Goal: Task Accomplishment & Management: Manage account settings

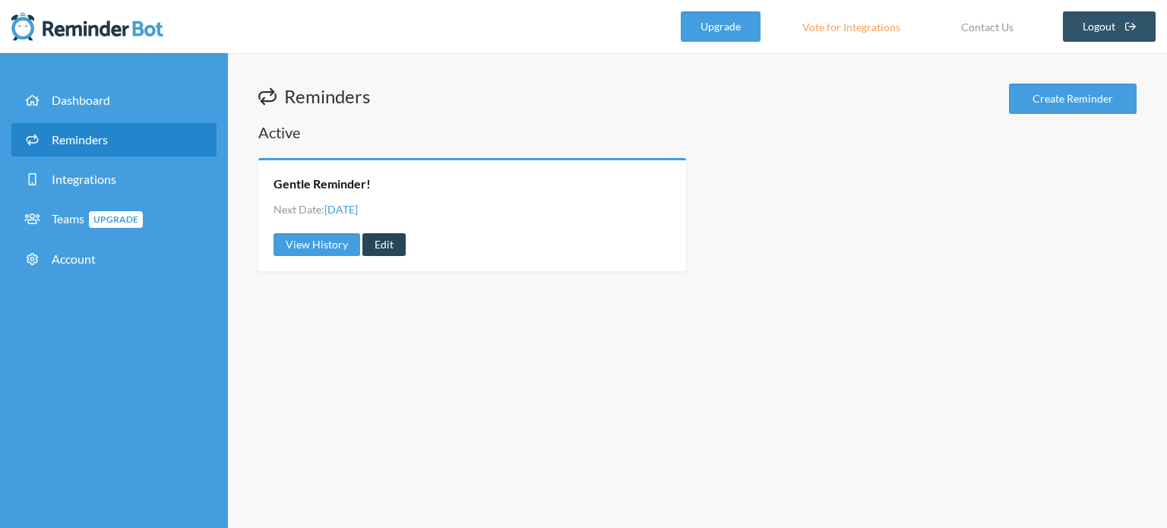
click at [395, 239] on link "Edit" at bounding box center [383, 244] width 43 height 23
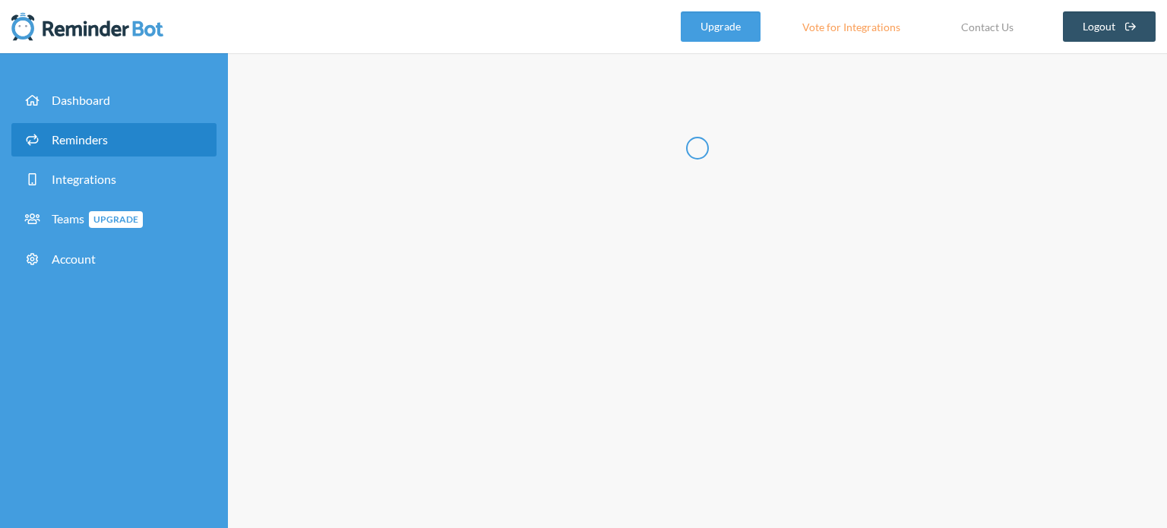
radio input "false"
radio input "true"
type input "Gentle Reminder!"
checkbox input "true"
select select "05:00:00"
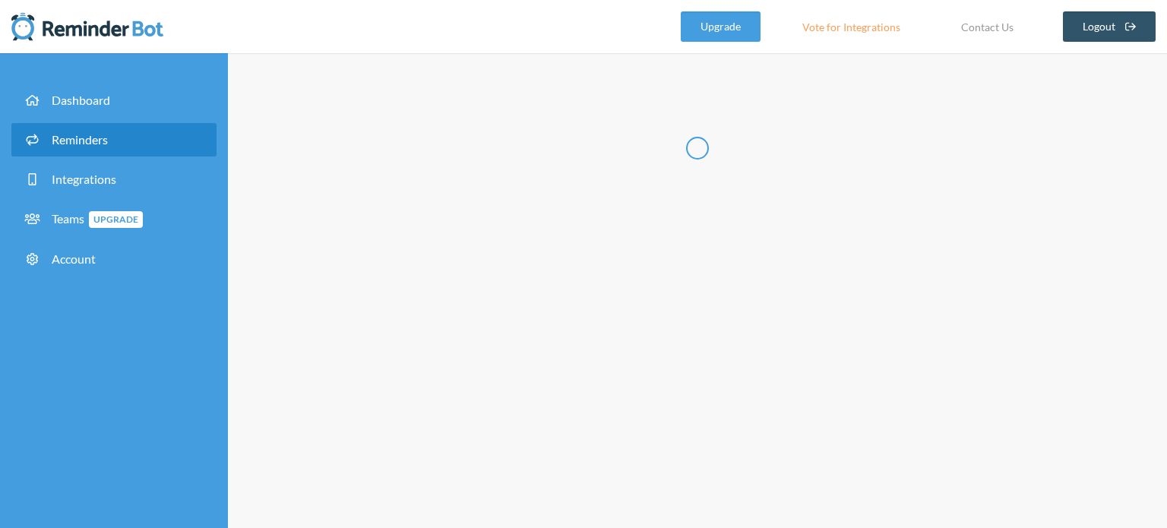
select select "05:15:00"
select select "spaces/AAQAVDo6xcw"
select select "05:15:00"
select select "05:30:00"
select select "spaces/AAQAVDo6xcw"
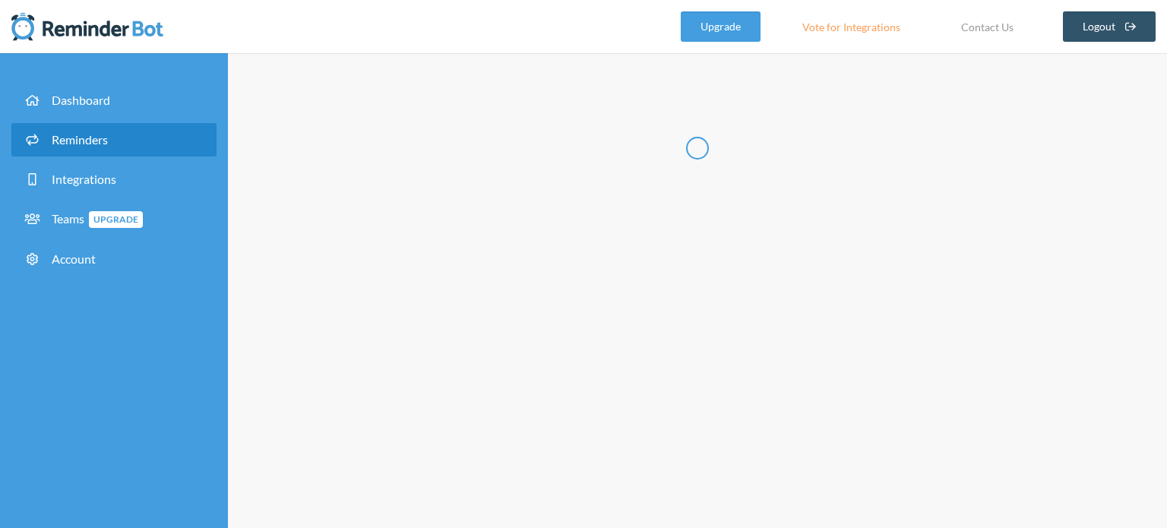
select select "05:30:00"
select select "05:45:00"
select select "spaces/AAQAVDo6xcw"
select select "19:00:00"
select select "19:15:00"
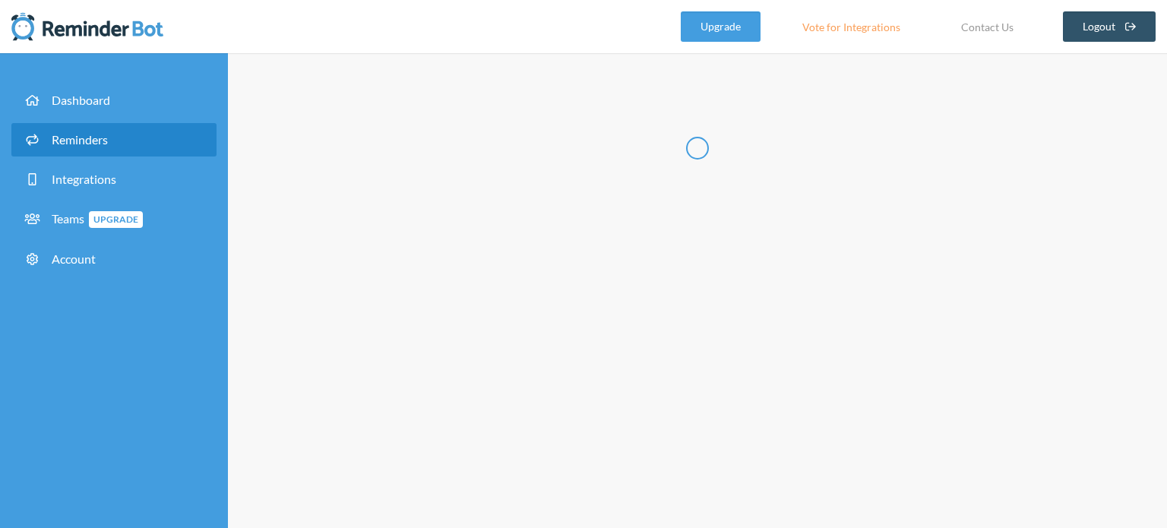
select select "spaces/AAQAVDo6xcw"
select select "19:15:00"
select select "19:30:00"
select select "spaces/AAQAVDo6xcw"
select select "19:30:00"
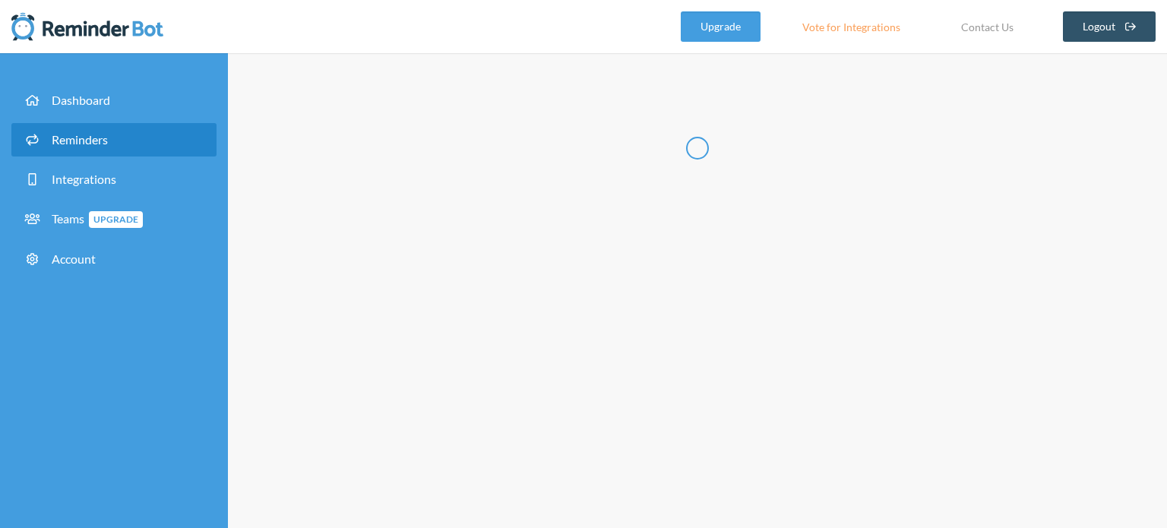
select select "19:45:00"
select select "spaces/AAQAVDo6xcw"
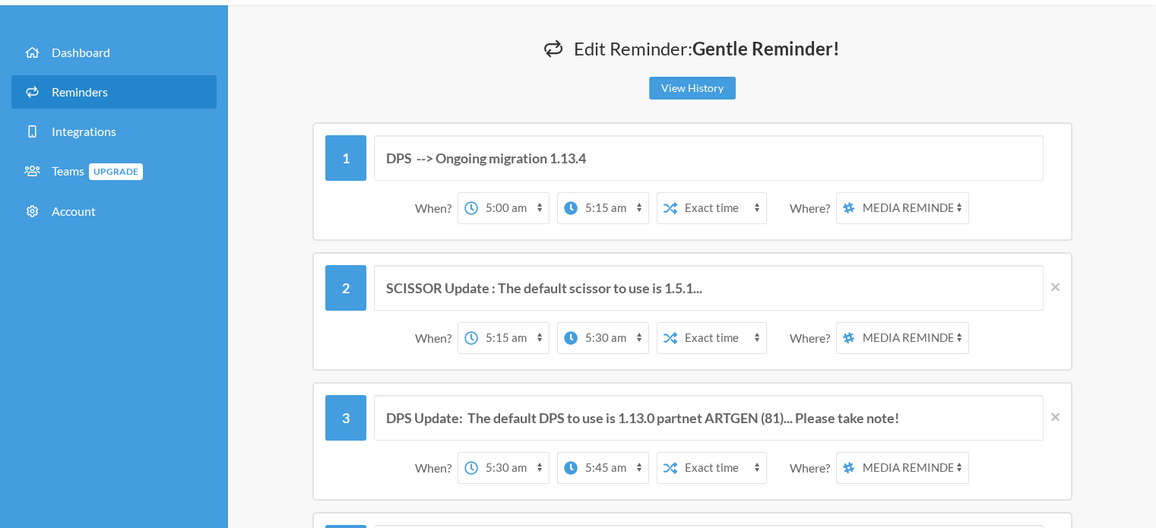
scroll to position [47, 0]
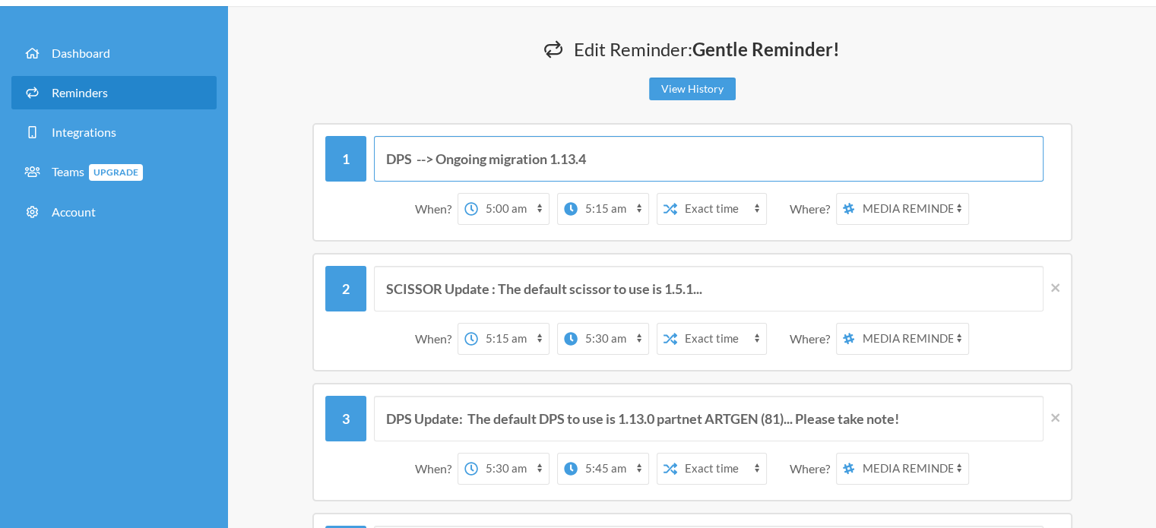
click at [579, 160] on input "DPS --> Ongoing migration 1.13.4" at bounding box center [708, 159] width 669 height 46
click at [587, 157] on input "DPS --> Ongoing migration 1.14.4" at bounding box center [708, 159] width 669 height 46
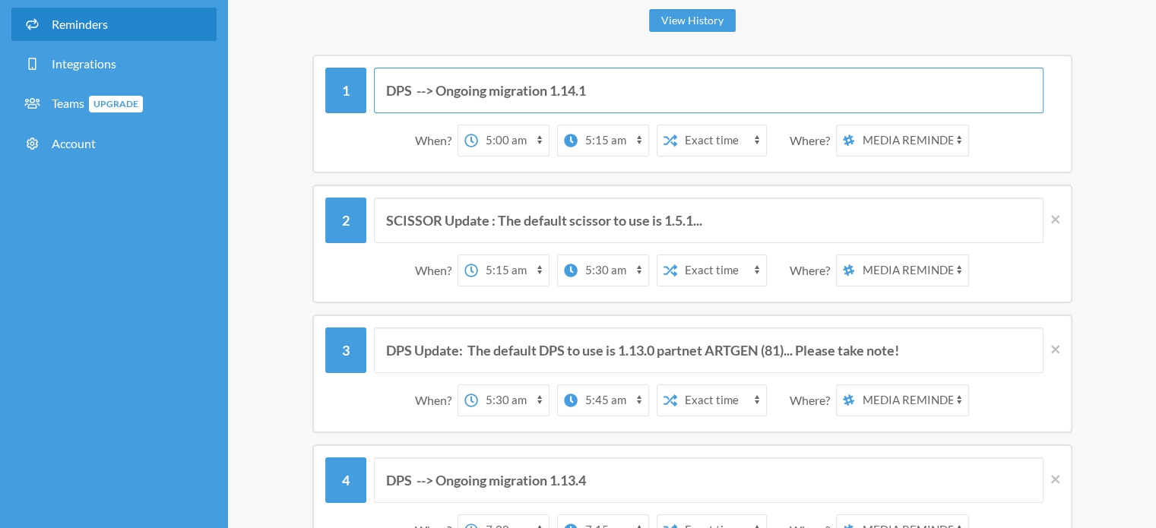
scroll to position [116, 0]
type input "DPS --> Ongoing migration 1.14.1"
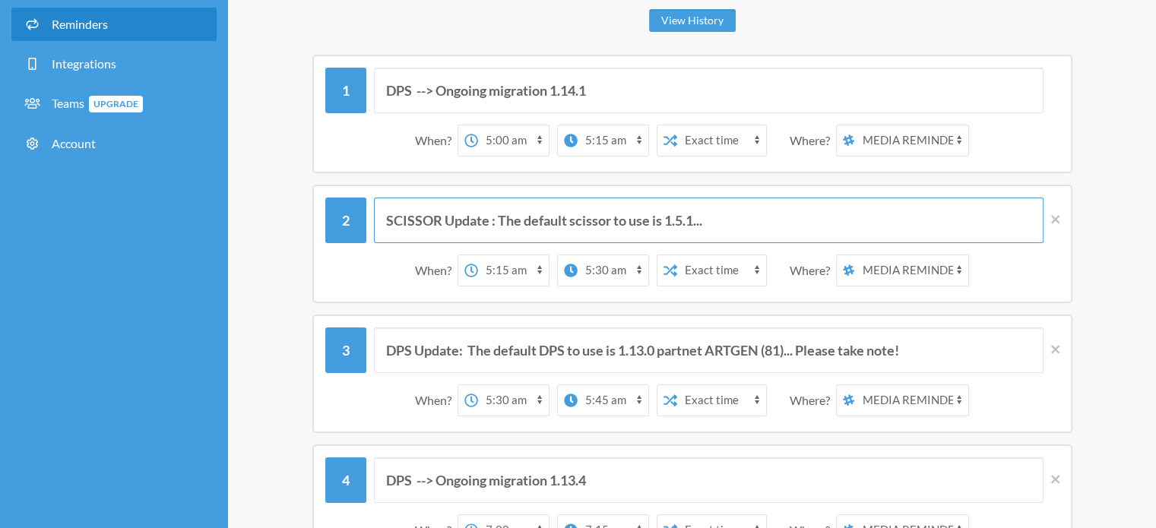
click at [689, 212] on input "SCISSOR Update : The default scissor to use is 1.5.1..." at bounding box center [708, 221] width 669 height 46
type input "SCISSOR Update : The default scissor to use is 1.5.3..."
click at [657, 349] on input "DPS Update: The default DPS to use is 1.13.0 partnet ARTGEN (81)... Please take…" at bounding box center [708, 351] width 669 height 46
click at [781, 349] on input "DPS Update: The default DPS to use is 1.13.4 partnet ARTGEN (81)... Please take…" at bounding box center [708, 351] width 669 height 46
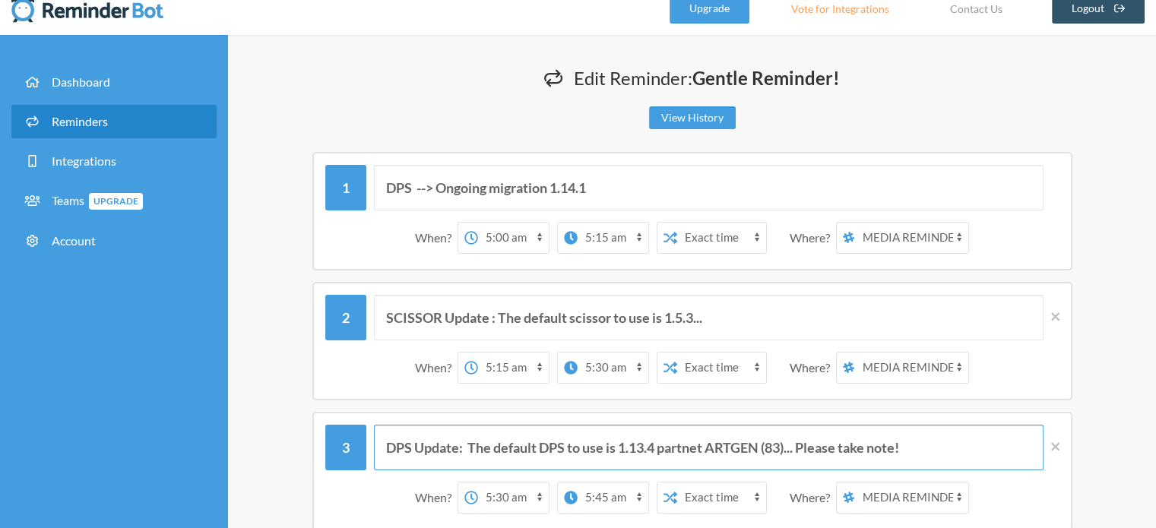
scroll to position [9, 0]
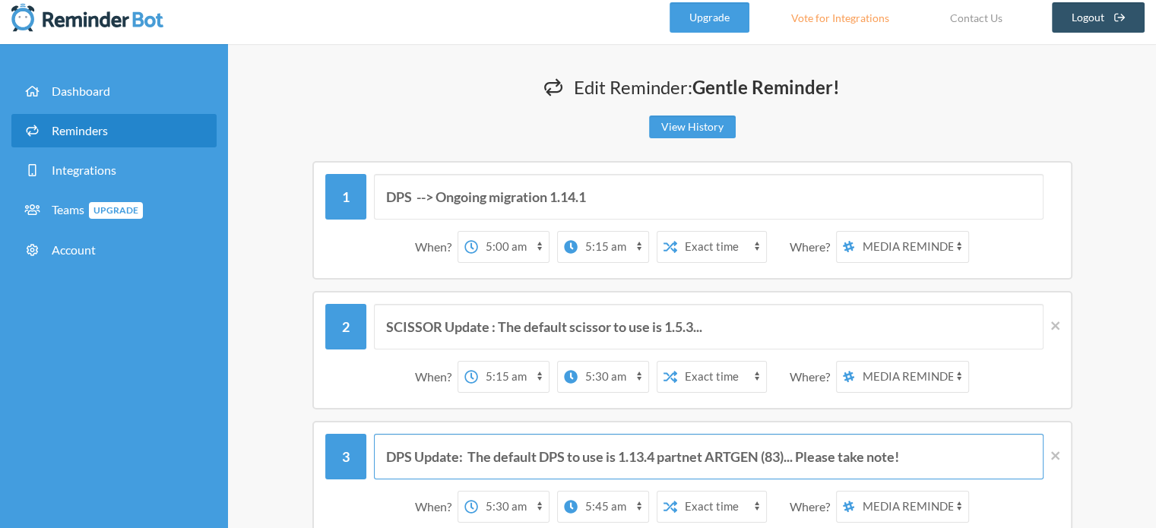
type input "DPS Update: The default DPS to use is 1.13.4 partnet ARTGEN (83)... Please take…"
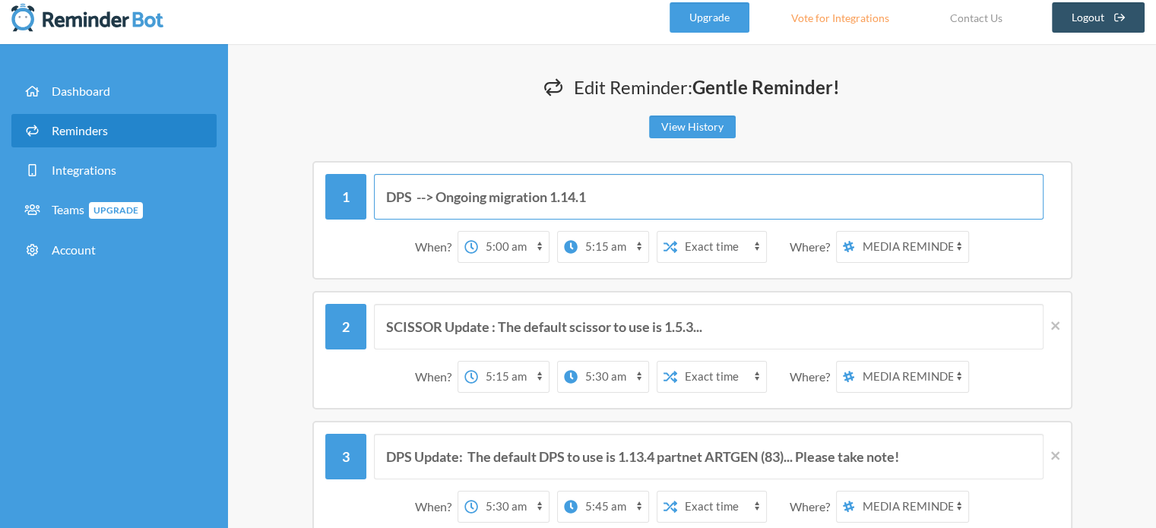
drag, startPoint x: 610, startPoint y: 203, endPoint x: 328, endPoint y: 203, distance: 281.9
click at [328, 203] on div "DPS --> Ongoing migration 1.14.1" at bounding box center [692, 197] width 734 height 46
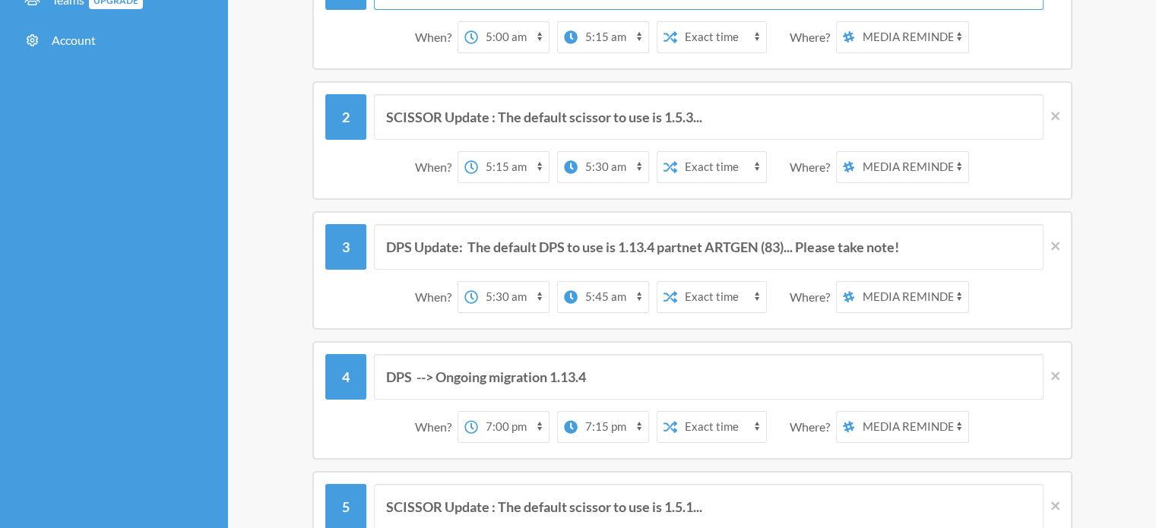
scroll to position [221, 0]
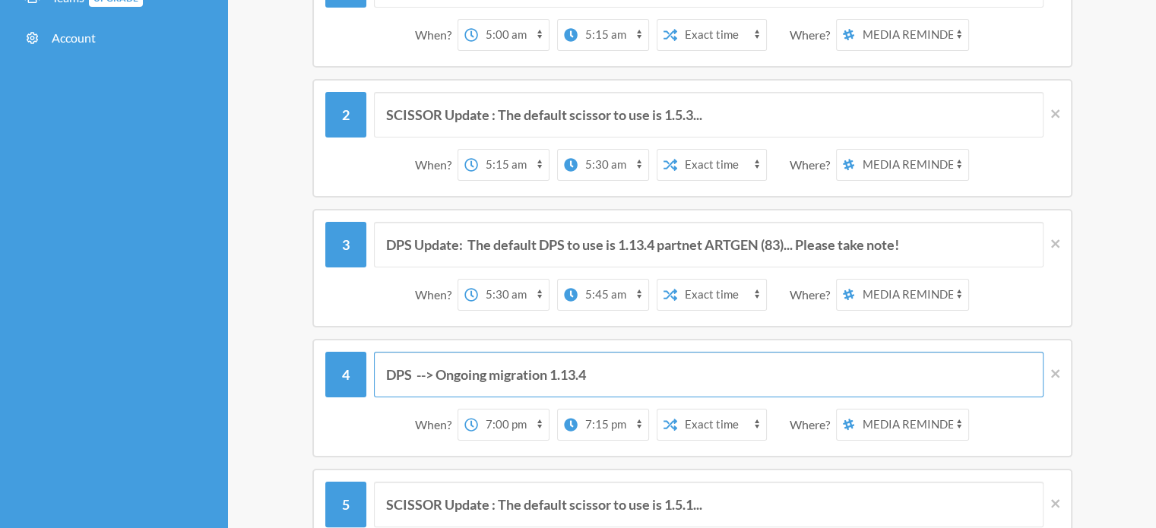
click at [587, 372] on input "DPS --> Ongoing migration 1.13.4" at bounding box center [708, 375] width 669 height 46
paste input "4.1"
type input "DPS --> Ongoing migration 1.14.1"
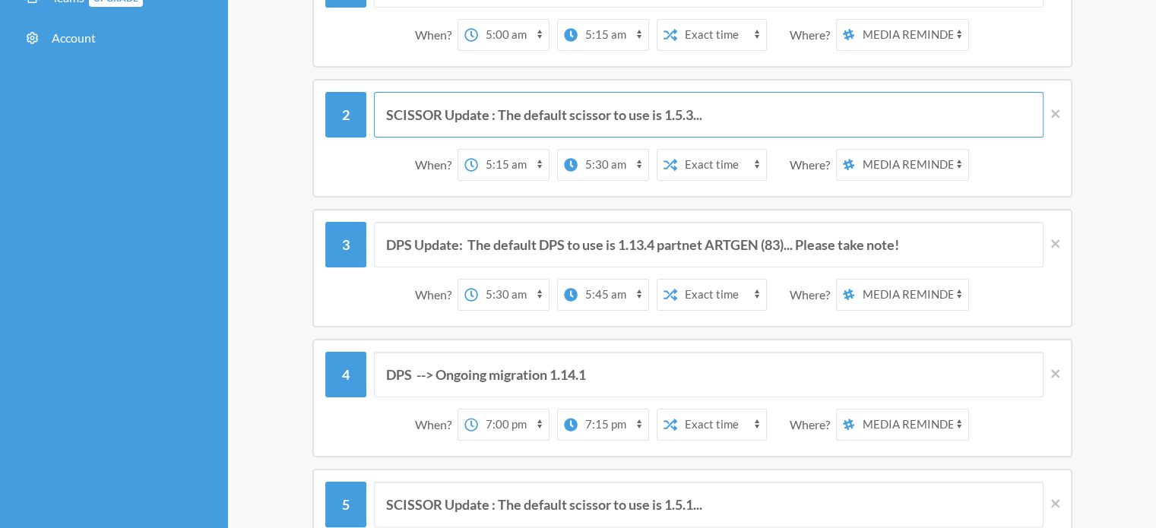
drag, startPoint x: 727, startPoint y: 117, endPoint x: 319, endPoint y: 117, distance: 408.1
click at [319, 117] on div "SCISSOR Update : The default scissor to use is 1.5.3... When? 12:00 am 12:15 am…" at bounding box center [692, 138] width 760 height 119
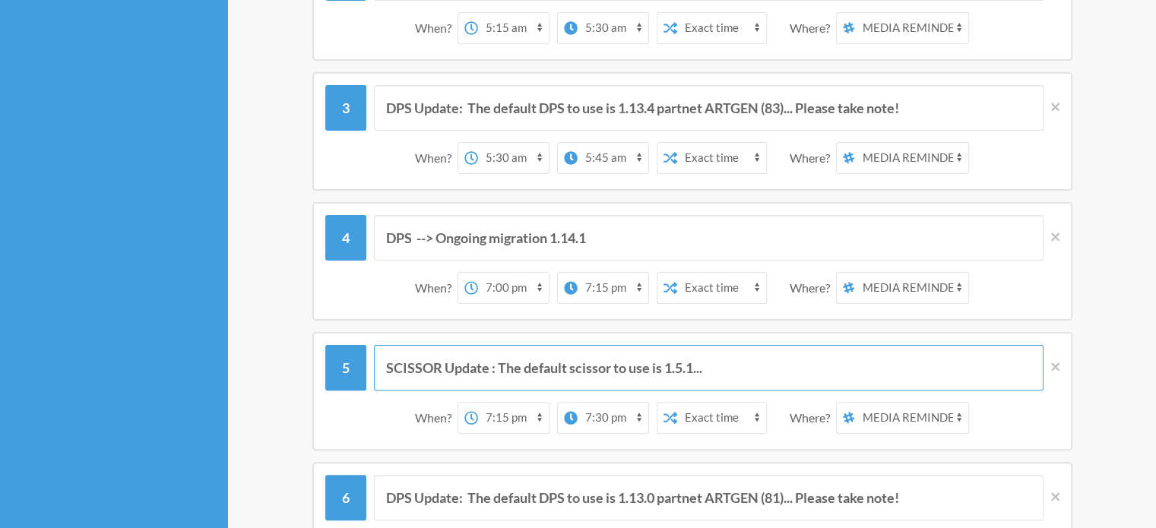
click at [717, 366] on input "SCISSOR Update : The default scissor to use is 1.5.1..." at bounding box center [708, 368] width 669 height 46
paste input "3"
type input "SCISSOR Update : The default scissor to use is 1.5.3..."
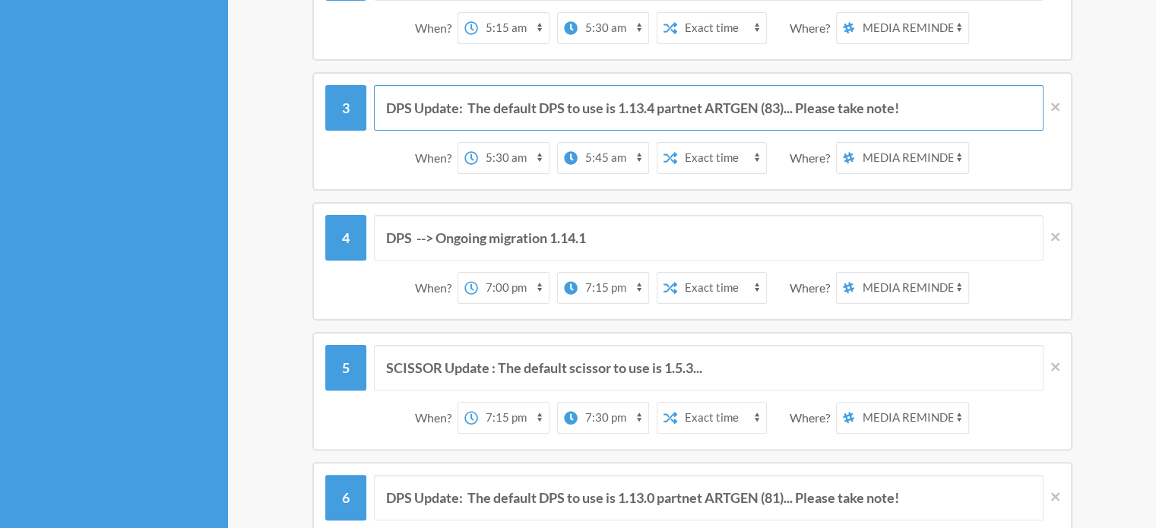
drag, startPoint x: 917, startPoint y: 102, endPoint x: 246, endPoint y: 100, distance: 671.0
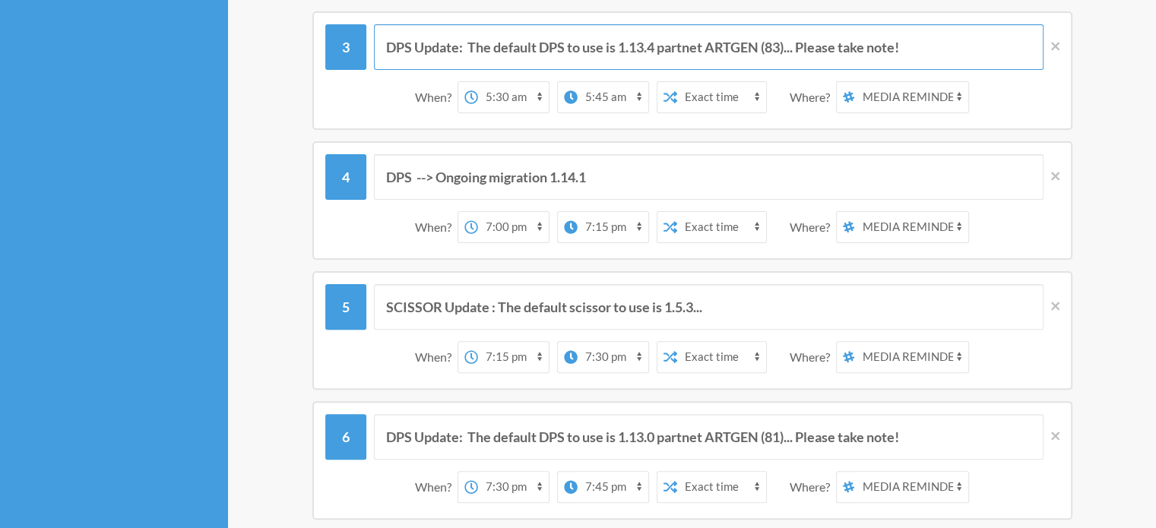
scroll to position [422, 0]
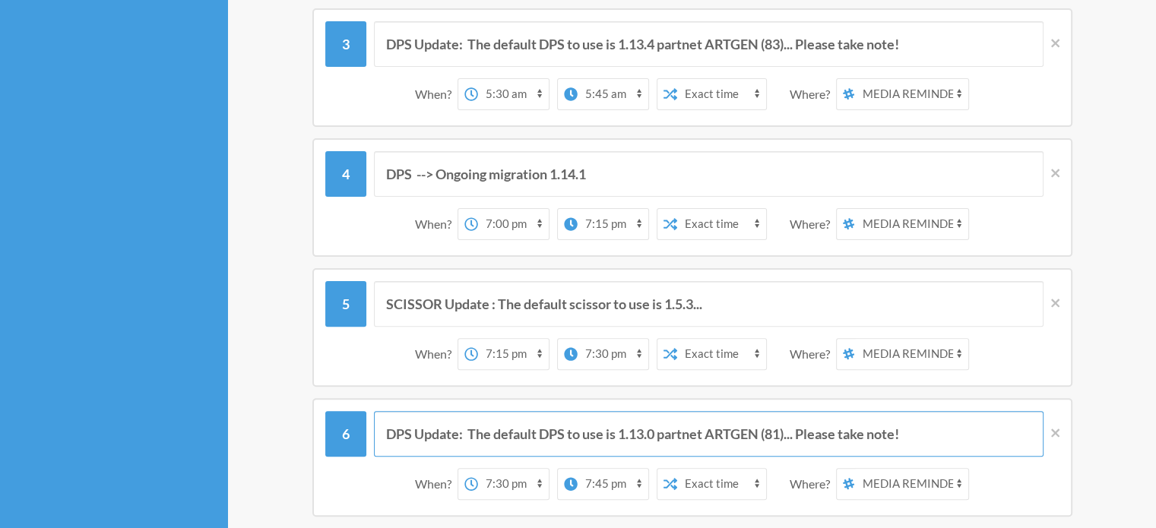
click at [742, 425] on input "DPS Update: The default DPS to use is 1.13.0 partnet ARTGEN (81)... Please take…" at bounding box center [708, 434] width 669 height 46
paste input "4 partnet ARTGEN (83"
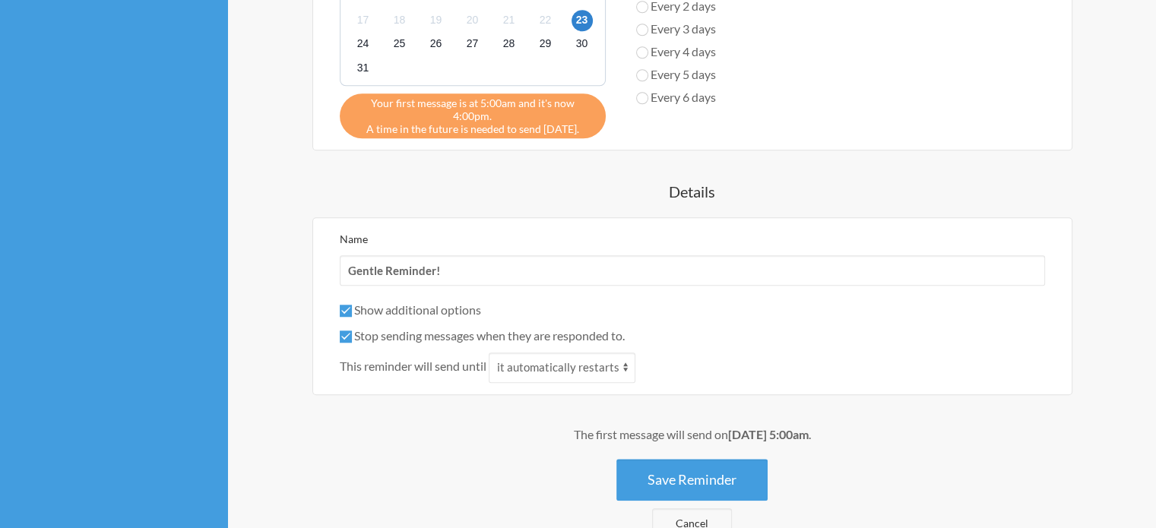
scroll to position [1484, 0]
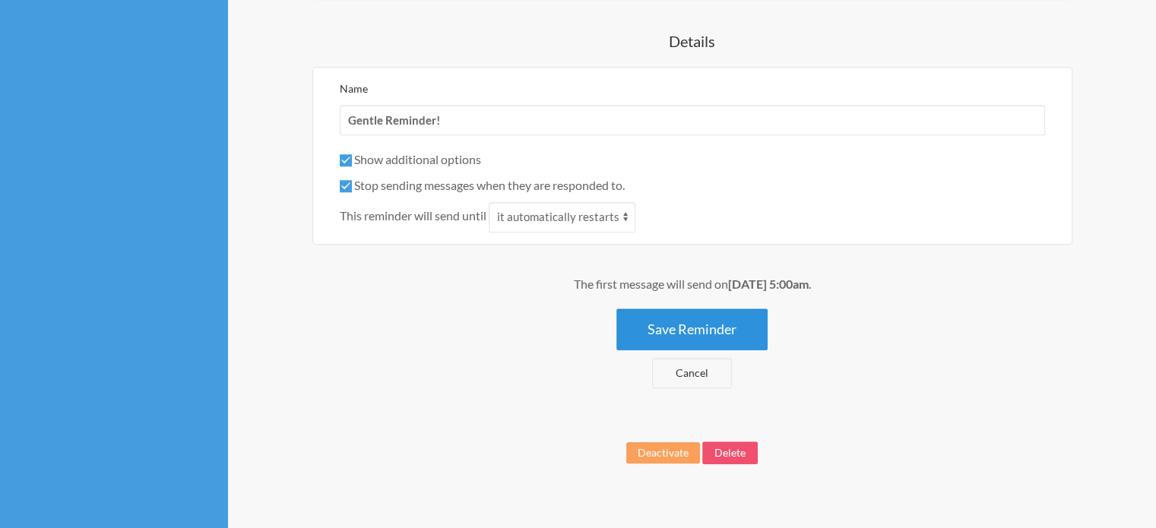
type input "DPS Update: The default DPS to use is 1.13.4 partnet ARTGEN (83)... Please take…"
click at [714, 309] on button "Save Reminder" at bounding box center [691, 330] width 151 height 42
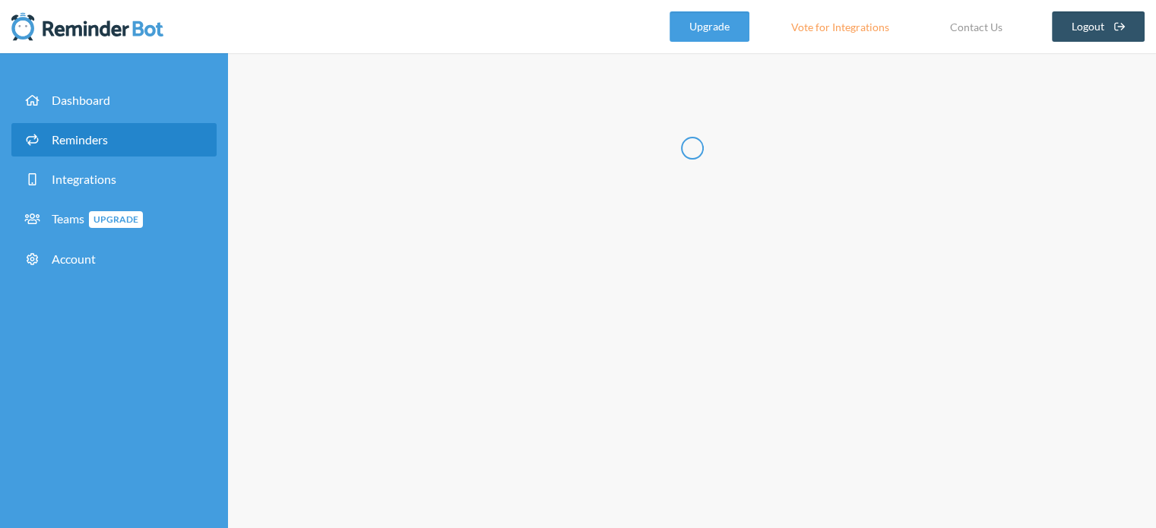
scroll to position [0, 0]
